Goal: Communication & Community: Participate in discussion

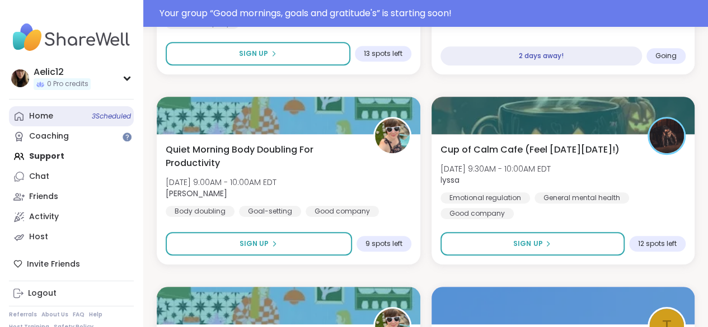
click at [104, 120] on span "3 Scheduled" at bounding box center [111, 116] width 39 height 9
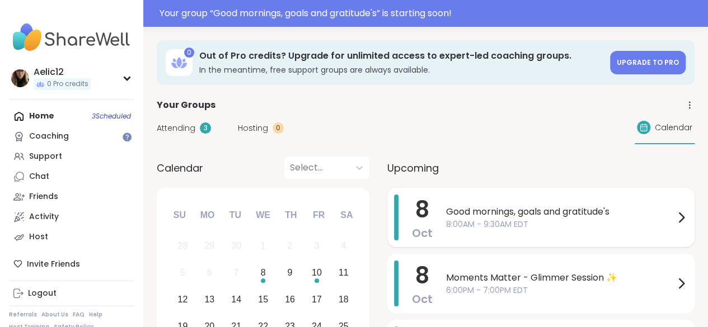
click at [464, 223] on span "8:00AM - 9:30AM EDT" at bounding box center [560, 225] width 228 height 12
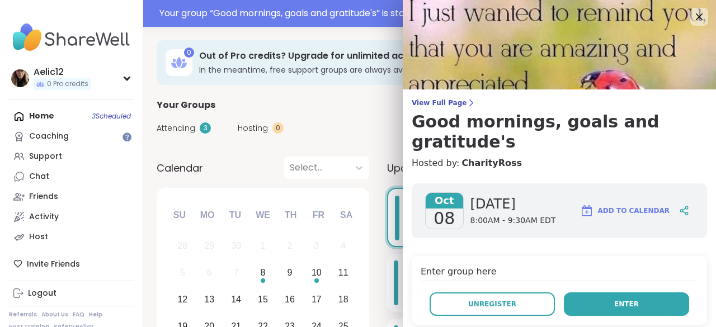
click at [589, 293] on button "Enter" at bounding box center [626, 304] width 125 height 23
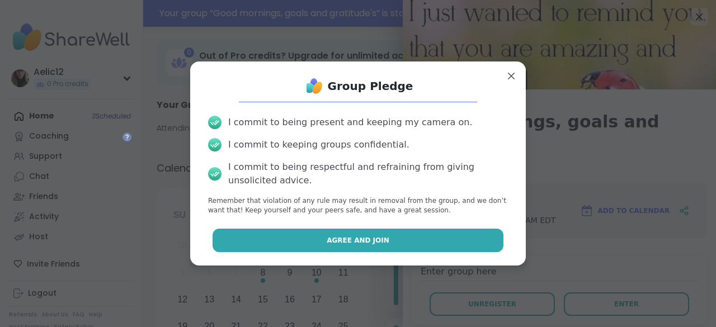
click at [465, 242] on button "Agree and Join" at bounding box center [358, 240] width 291 height 23
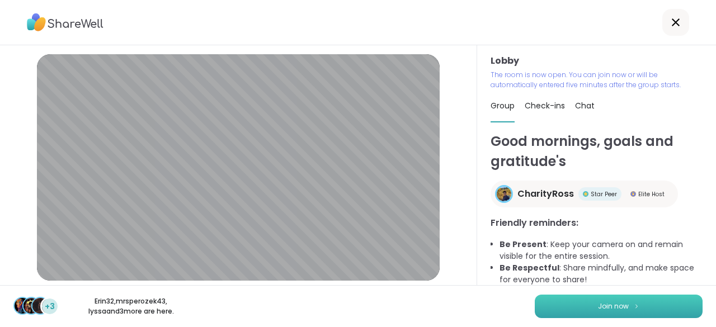
click at [629, 303] on button "Join now" at bounding box center [619, 306] width 168 height 23
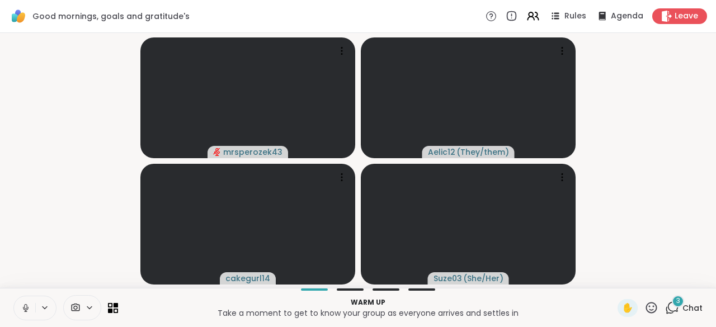
click at [27, 307] on icon at bounding box center [26, 308] width 10 height 10
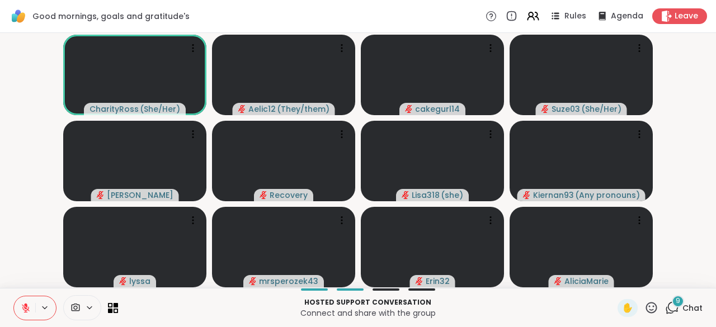
click at [27, 305] on icon at bounding box center [26, 308] width 10 height 10
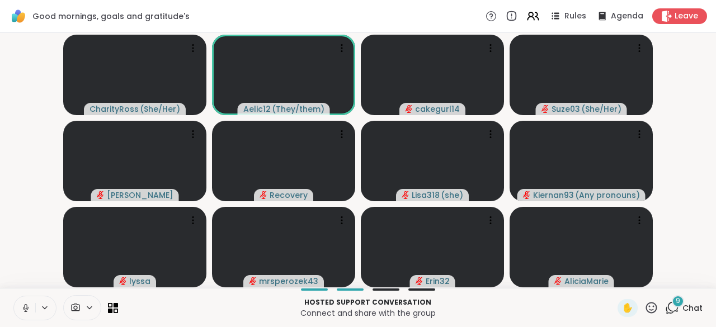
click at [27, 305] on icon at bounding box center [26, 308] width 10 height 10
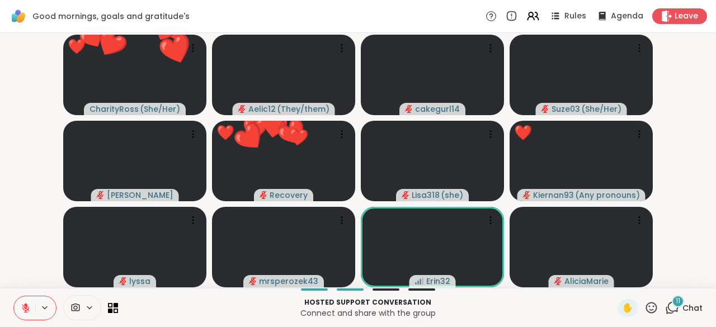
click at [645, 305] on icon at bounding box center [652, 308] width 14 height 14
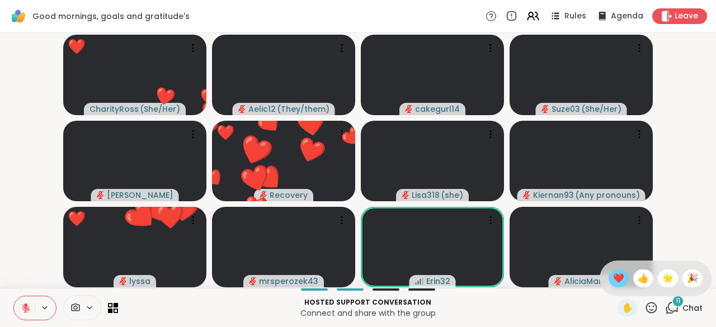
click at [613, 276] on span "❤️" at bounding box center [618, 278] width 11 height 13
